Goal: Information Seeking & Learning: Learn about a topic

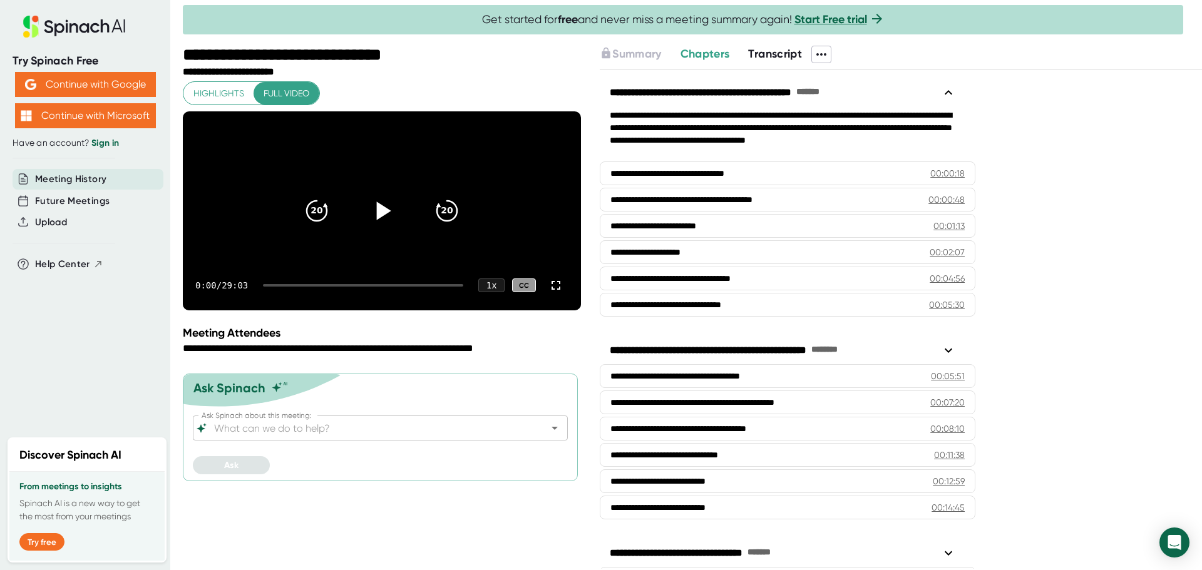
click at [387, 219] on icon at bounding box center [381, 210] width 31 height 31
click at [276, 287] on div at bounding box center [363, 285] width 200 height 3
click at [286, 287] on div at bounding box center [363, 285] width 200 height 3
click at [282, 287] on div at bounding box center [272, 285] width 19 height 3
click at [279, 287] on div at bounding box center [271, 285] width 16 height 3
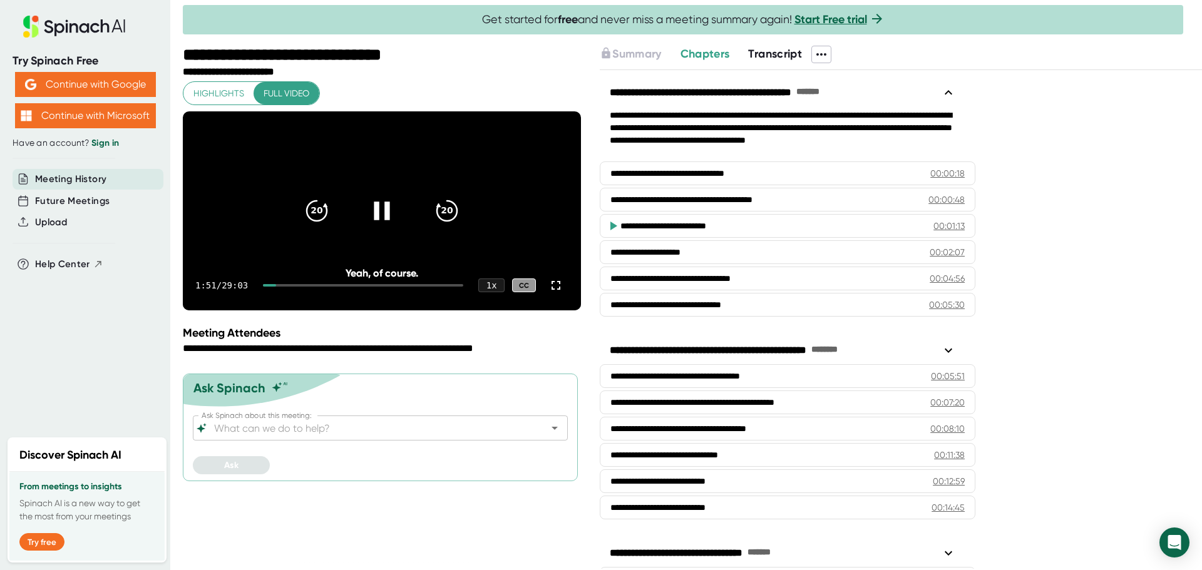
click at [276, 287] on div at bounding box center [269, 285] width 13 height 3
click at [555, 293] on icon at bounding box center [556, 285] width 15 height 15
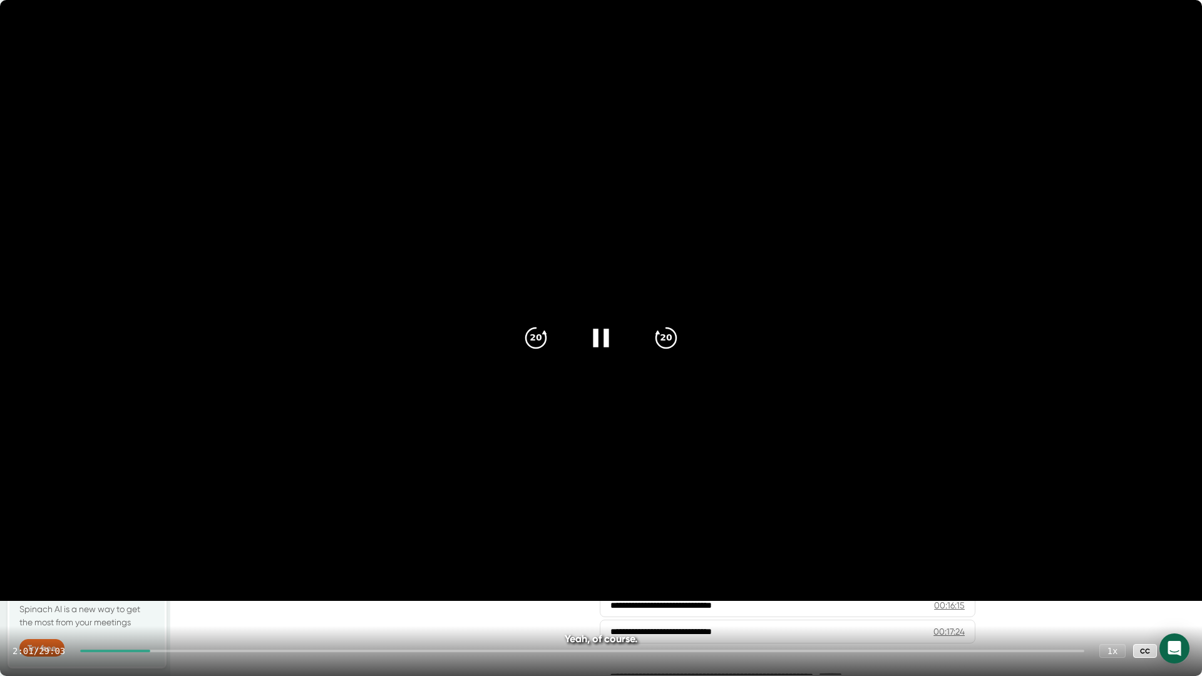
click at [1180, 570] on icon at bounding box center [1177, 651] width 9 height 9
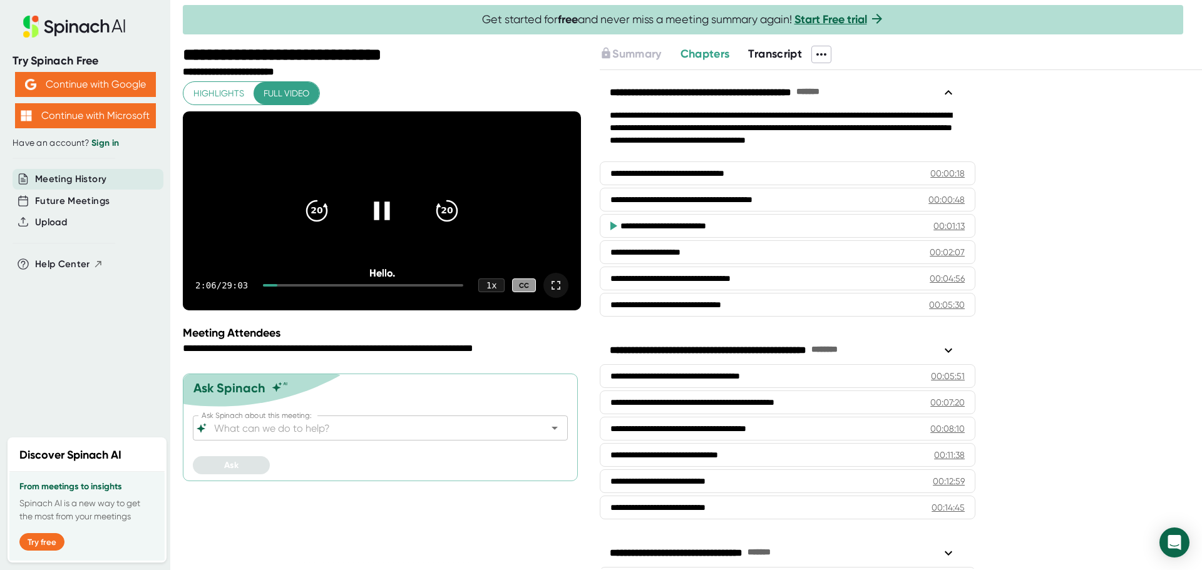
click at [557, 293] on icon at bounding box center [556, 285] width 15 height 15
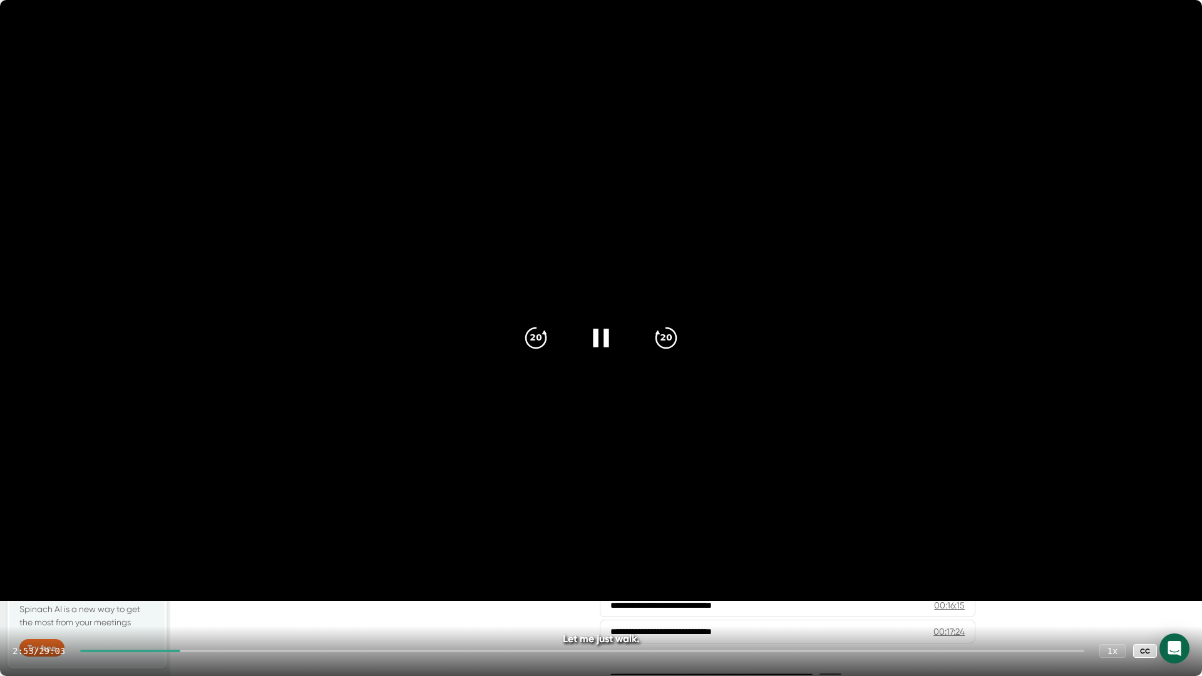
click at [200, 570] on div at bounding box center [582, 651] width 1004 height 3
click at [219, 570] on div at bounding box center [582, 651] width 1004 height 3
click at [242, 570] on div at bounding box center [582, 651] width 1004 height 3
click at [234, 570] on div at bounding box center [160, 651] width 160 height 3
click at [661, 340] on icon "20" at bounding box center [666, 337] width 31 height 31
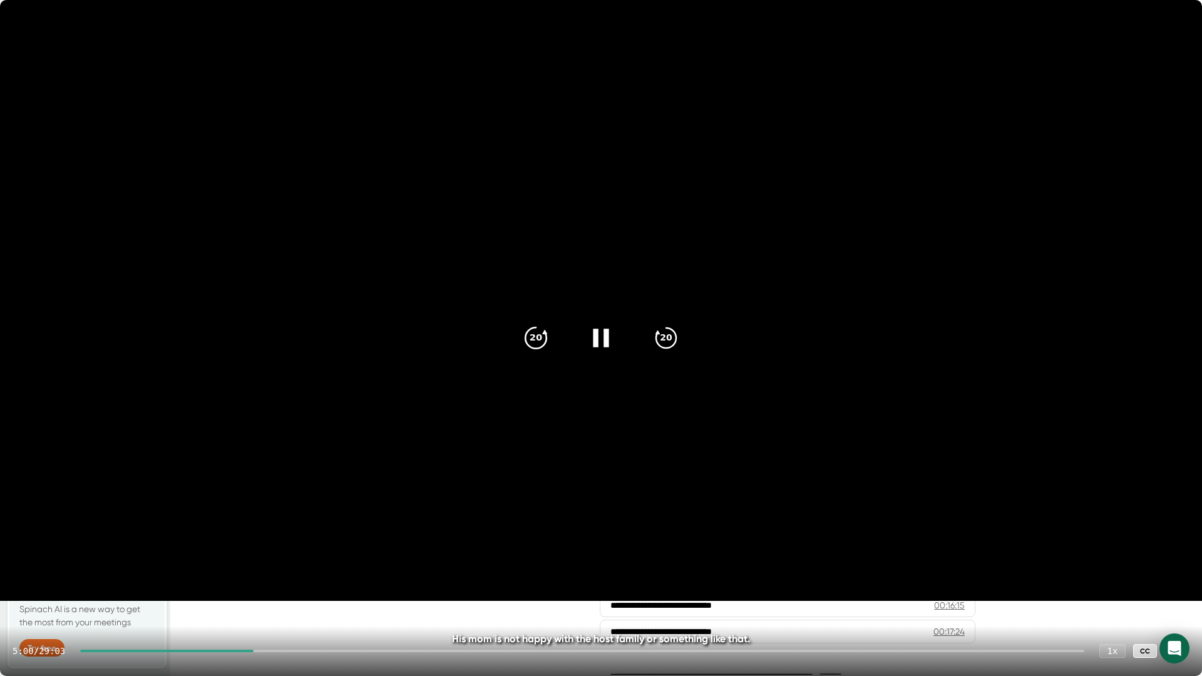
click at [533, 340] on icon "20" at bounding box center [535, 337] width 31 height 31
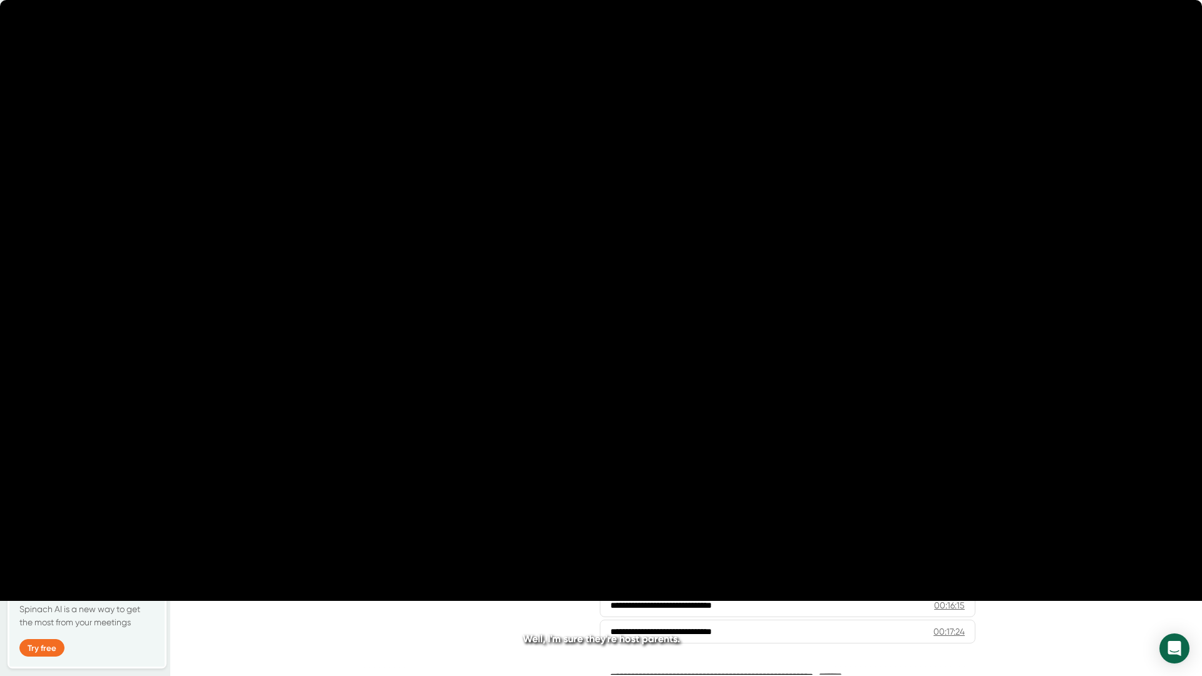
click at [533, 339] on icon "20" at bounding box center [535, 337] width 31 height 31
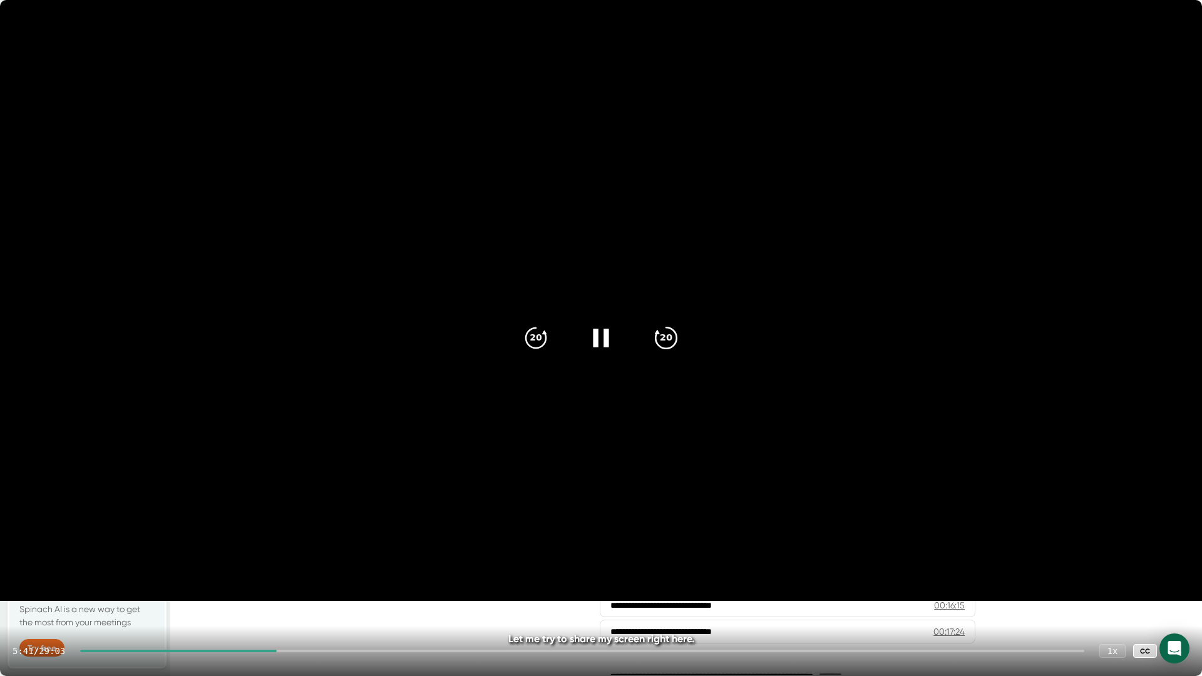
click at [680, 343] on div "20" at bounding box center [666, 338] width 53 height 53
click at [680, 343] on icon "20" at bounding box center [666, 337] width 31 height 31
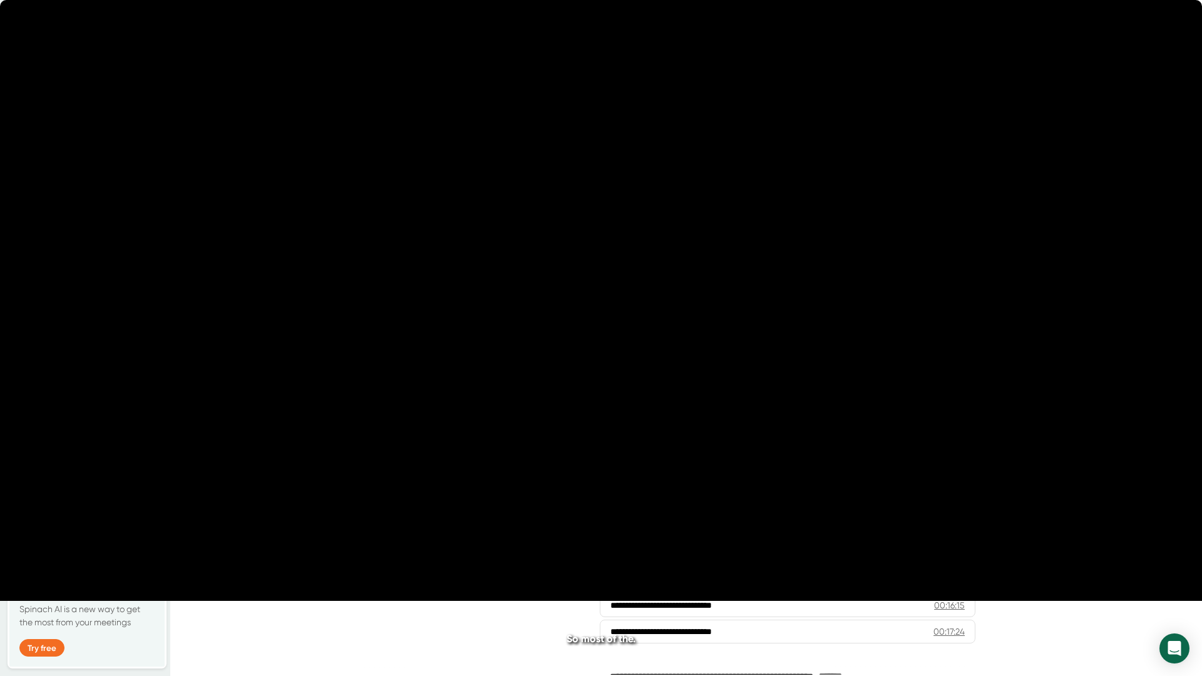
click at [680, 343] on div "20" at bounding box center [666, 338] width 53 height 53
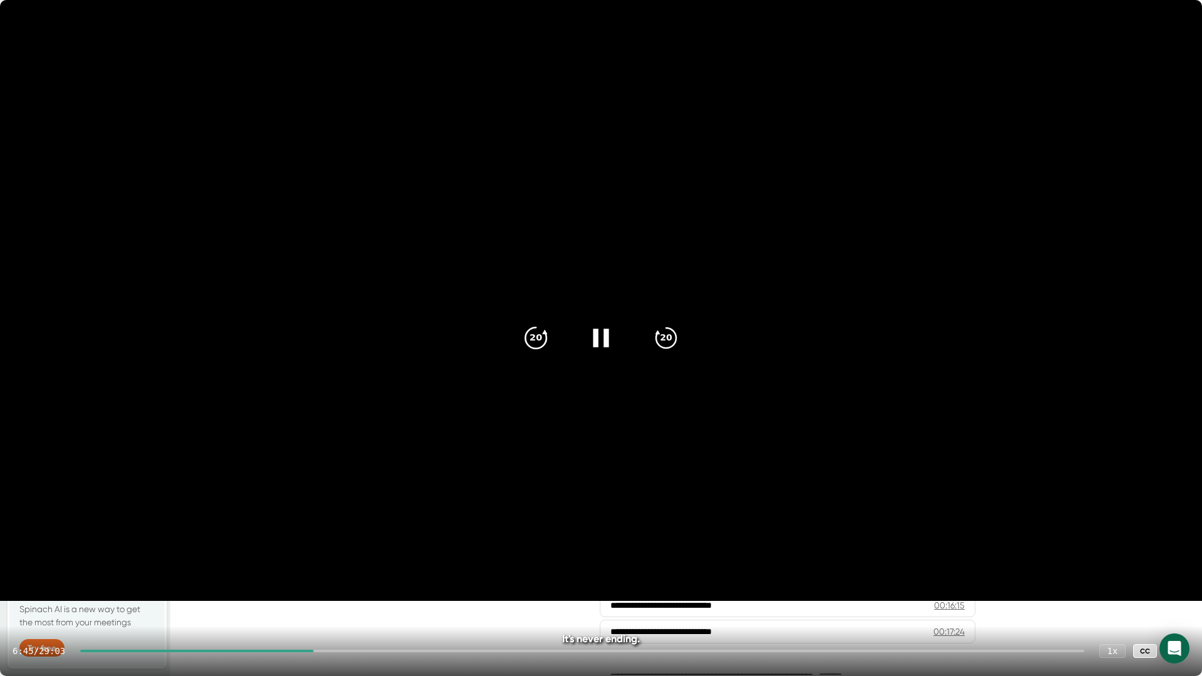
click at [535, 331] on icon "20" at bounding box center [535, 337] width 31 height 31
click at [676, 344] on icon "20" at bounding box center [666, 337] width 31 height 31
click at [678, 343] on icon "20" at bounding box center [666, 337] width 31 height 31
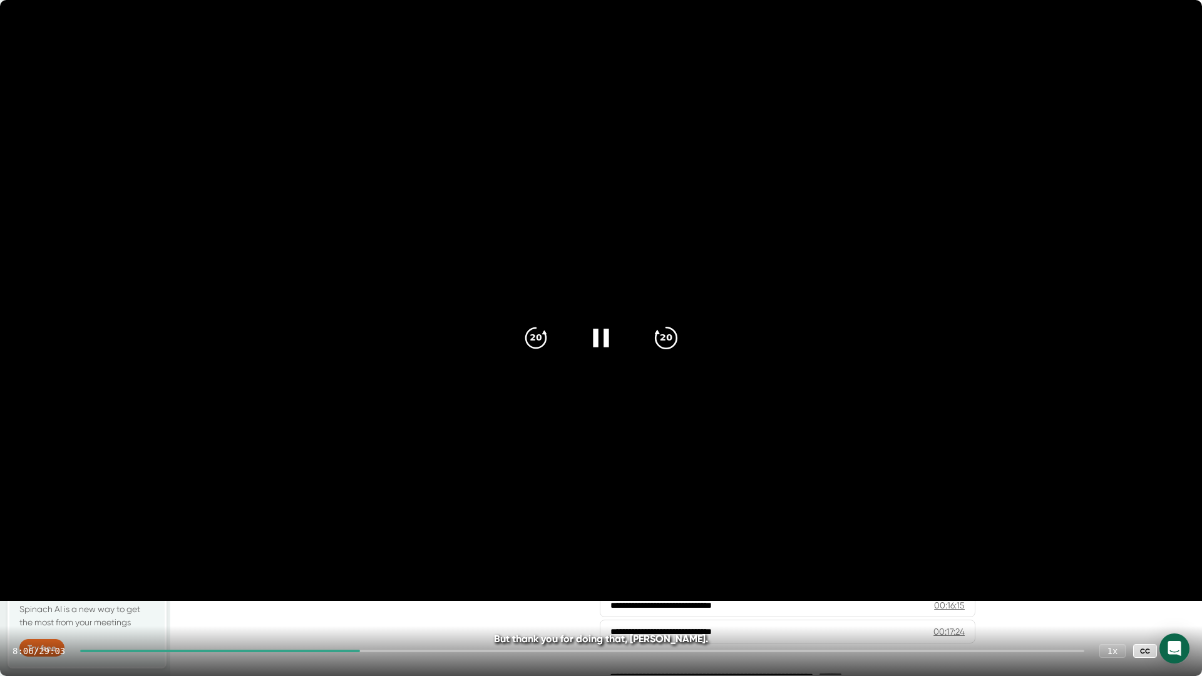
click at [678, 343] on icon "20" at bounding box center [666, 337] width 31 height 31
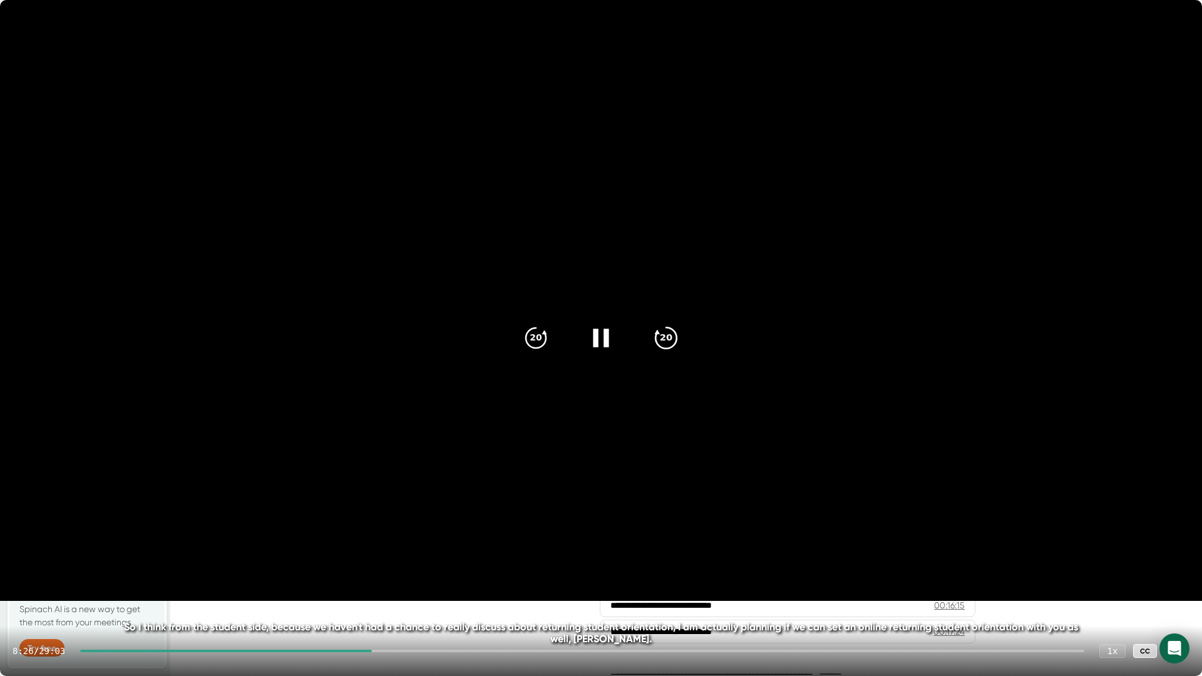
click at [678, 343] on icon "20" at bounding box center [666, 337] width 31 height 31
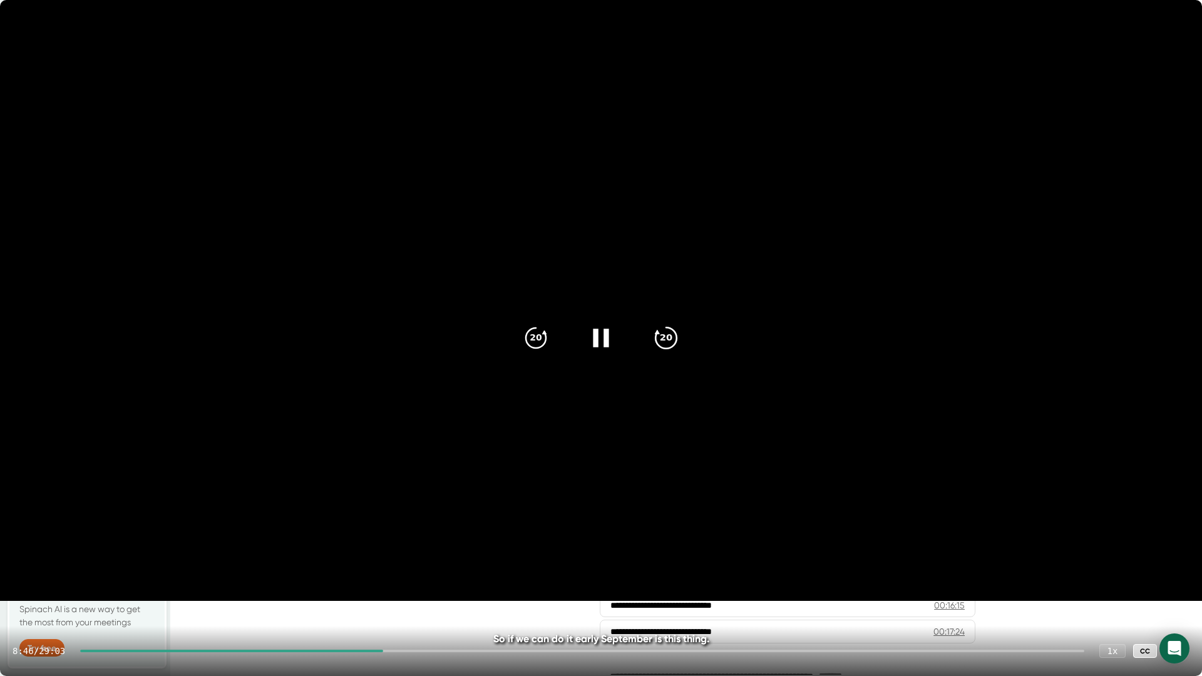
click at [678, 343] on icon "20" at bounding box center [666, 337] width 31 height 31
click at [537, 338] on icon "20" at bounding box center [535, 337] width 31 height 31
click at [1096, 91] on video at bounding box center [601, 300] width 1202 height 601
click at [547, 570] on div at bounding box center [582, 651] width 1004 height 3
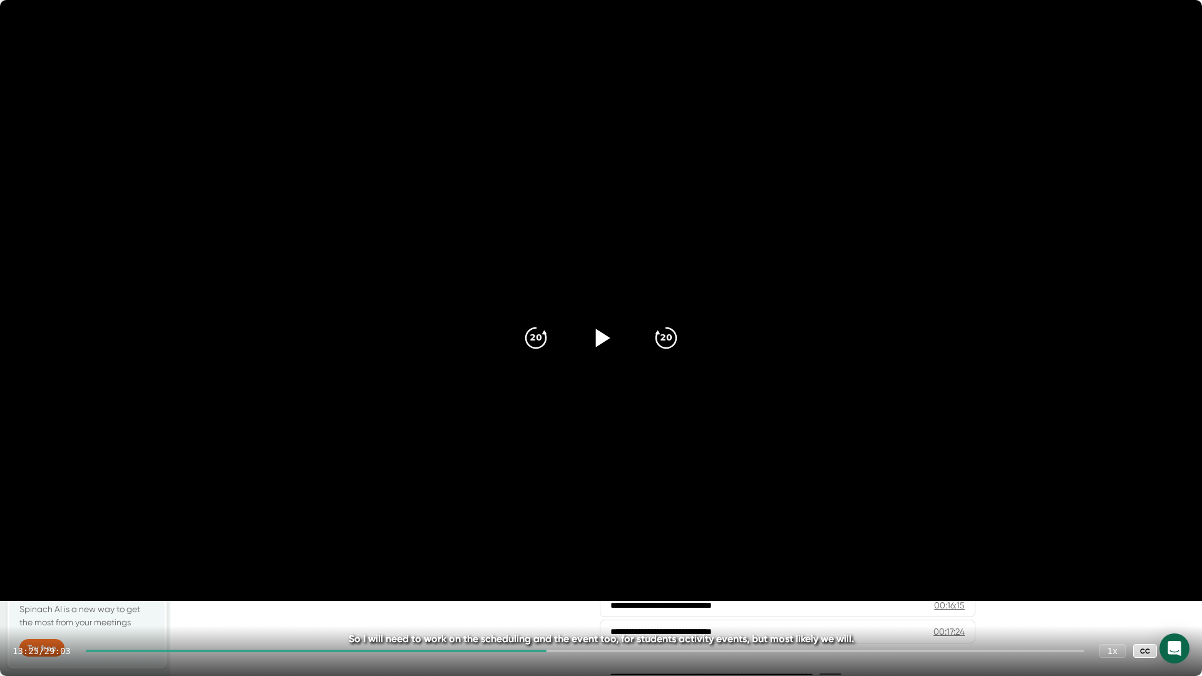
click at [610, 343] on icon at bounding box center [600, 337] width 31 height 31
click at [586, 570] on div at bounding box center [585, 651] width 999 height 3
click at [565, 570] on div at bounding box center [336, 651] width 500 height 3
click at [669, 336] on icon "20" at bounding box center [666, 337] width 31 height 31
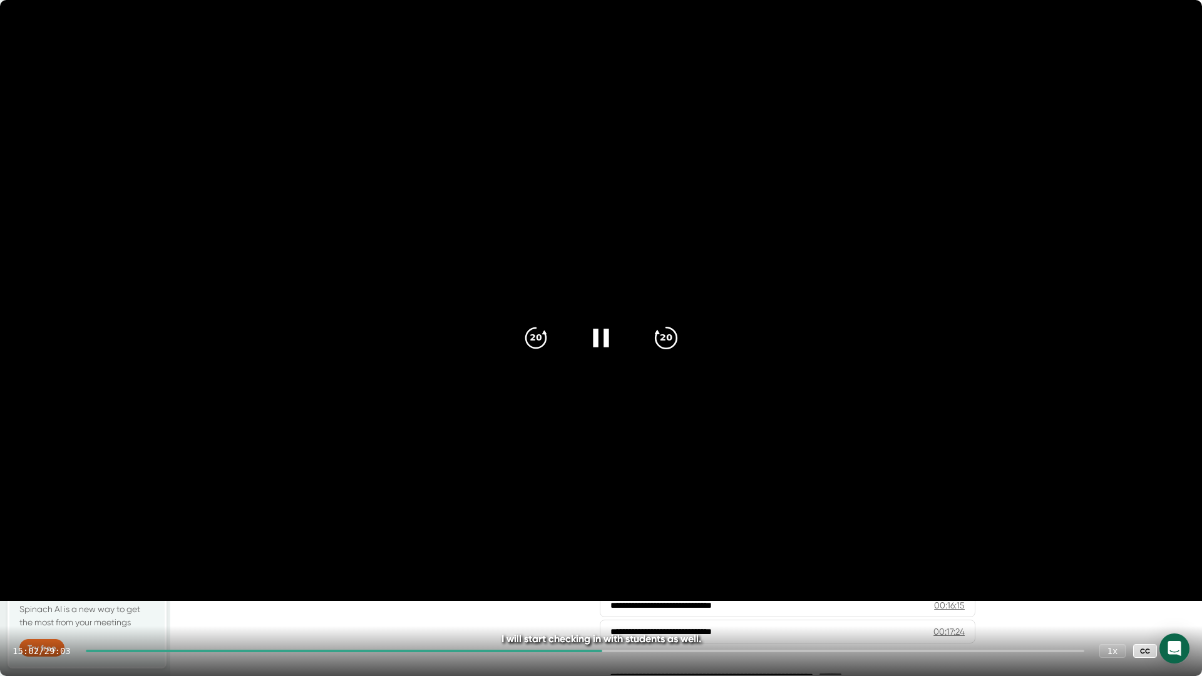
click at [669, 336] on icon "20" at bounding box center [666, 337] width 31 height 31
click at [664, 570] on div at bounding box center [585, 651] width 999 height 3
click at [716, 570] on div "16:47 / 29:03 1 x CC" at bounding box center [601, 651] width 1202 height 50
click at [718, 570] on div "16:47 / 29:03 1 x CC" at bounding box center [601, 651] width 1202 height 50
click at [717, 570] on div at bounding box center [585, 651] width 999 height 3
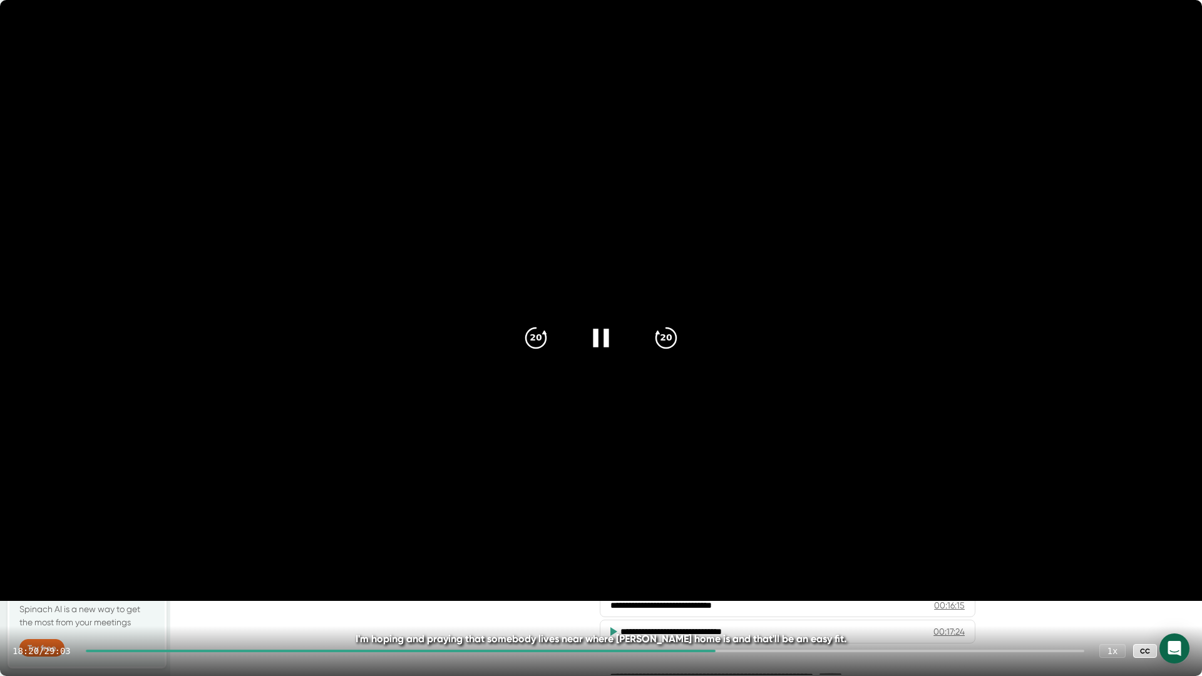
click at [753, 570] on div at bounding box center [585, 651] width 999 height 3
